Goal: Navigation & Orientation: Find specific page/section

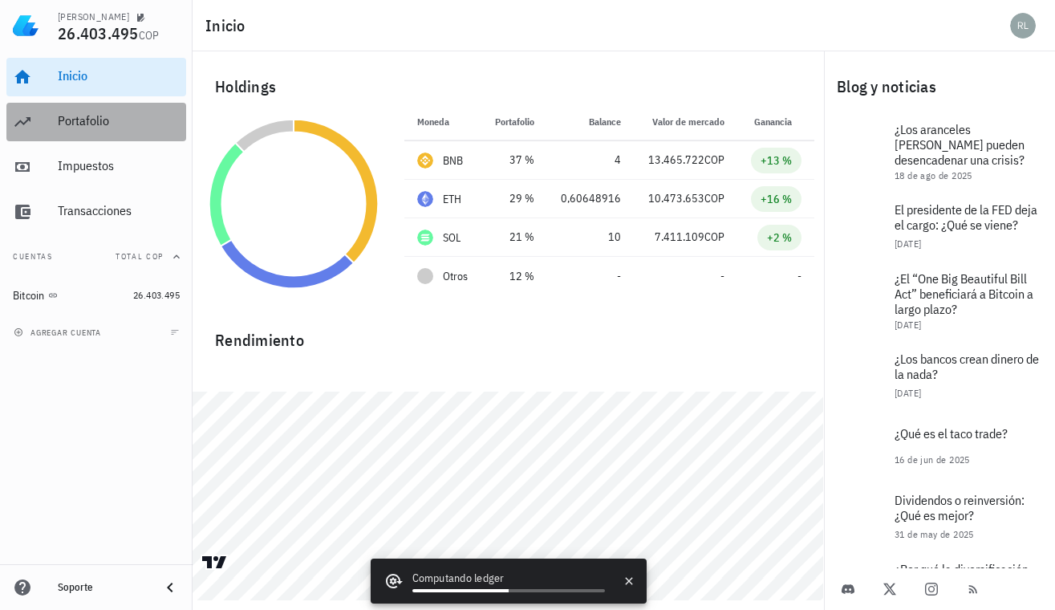
click at [74, 128] on div "Portafolio" at bounding box center [119, 120] width 122 height 15
